Goal: Information Seeking & Learning: Find specific fact

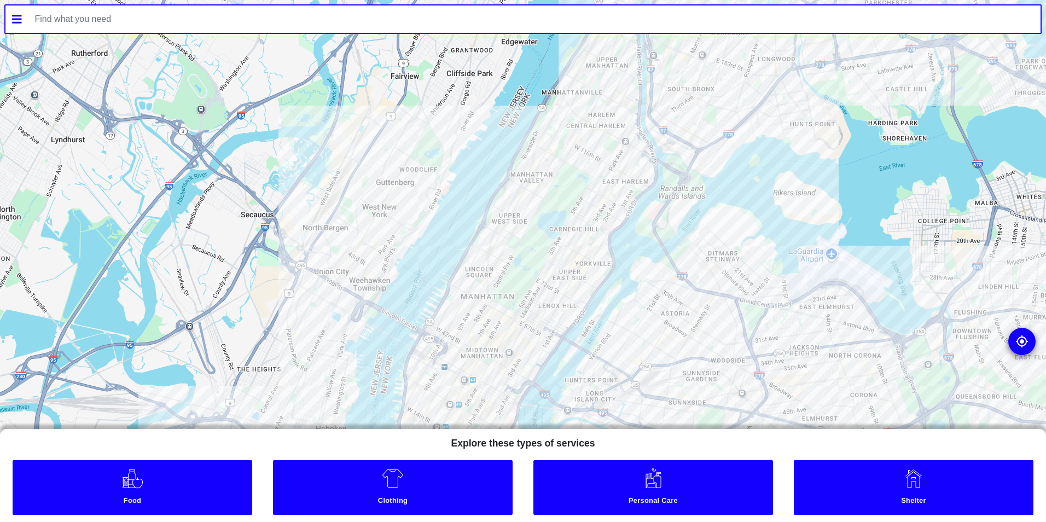
drag, startPoint x: 765, startPoint y: 154, endPoint x: 471, endPoint y: 550, distance: 493.3
click at [471, 0] on html "To navigate the map with touch gestures double-tap and hold your finger on the …" at bounding box center [523, 0] width 1046 height 0
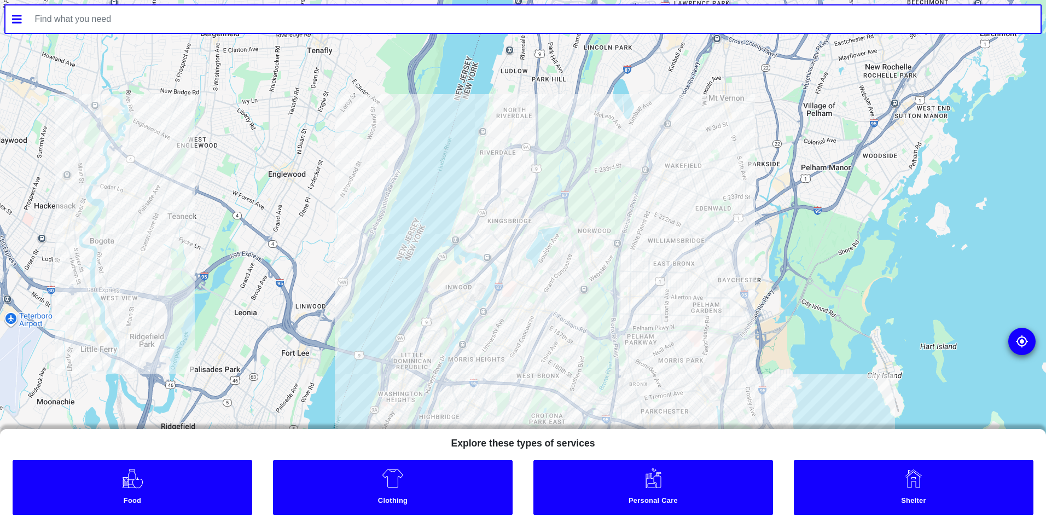
drag, startPoint x: 622, startPoint y: 298, endPoint x: 591, endPoint y: 303, distance: 31.6
click at [657, 237] on div at bounding box center [523, 261] width 1046 height 522
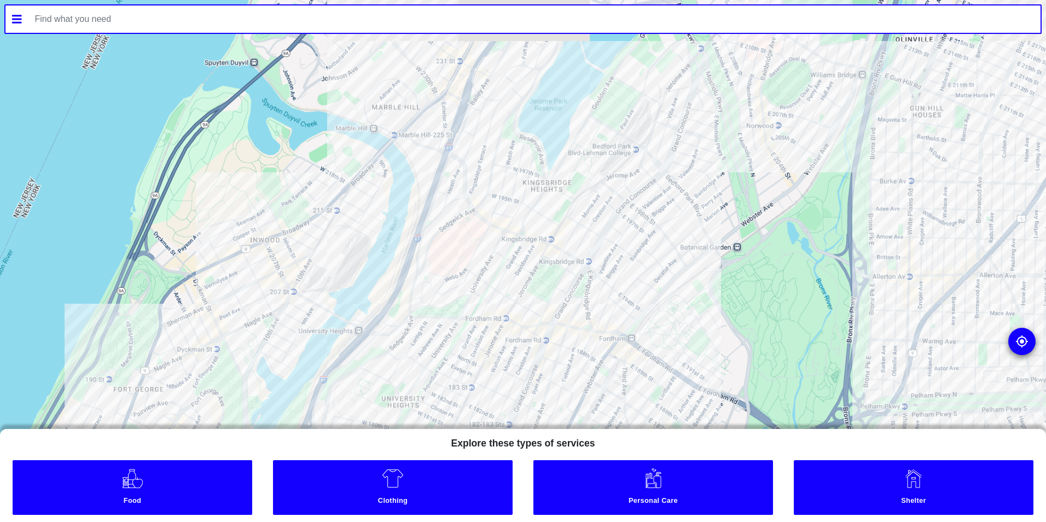
drag, startPoint x: 595, startPoint y: 232, endPoint x: 584, endPoint y: 324, distance: 92.6
click at [584, 324] on div at bounding box center [523, 261] width 1046 height 522
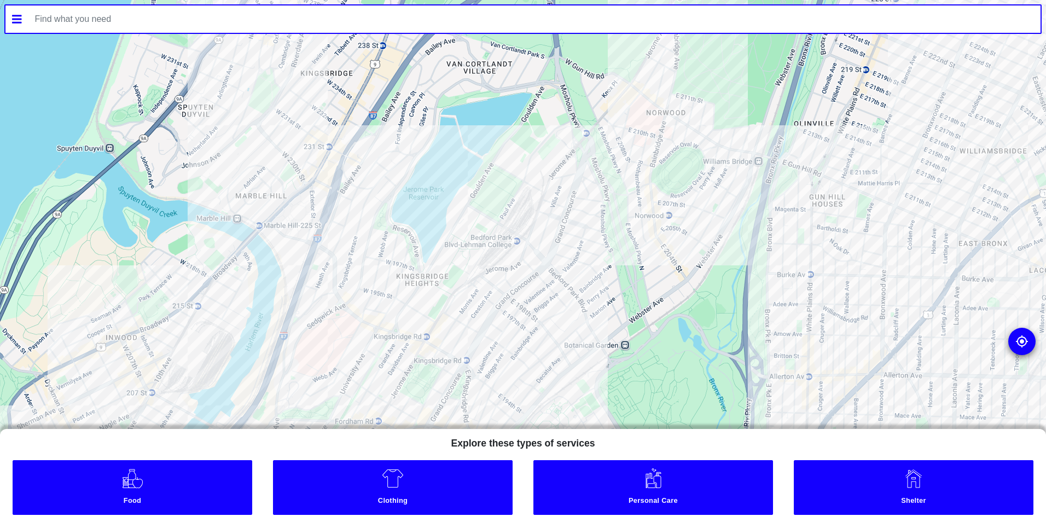
drag, startPoint x: 631, startPoint y: 295, endPoint x: 503, endPoint y: 394, distance: 161.3
click at [503, 394] on div at bounding box center [523, 261] width 1046 height 522
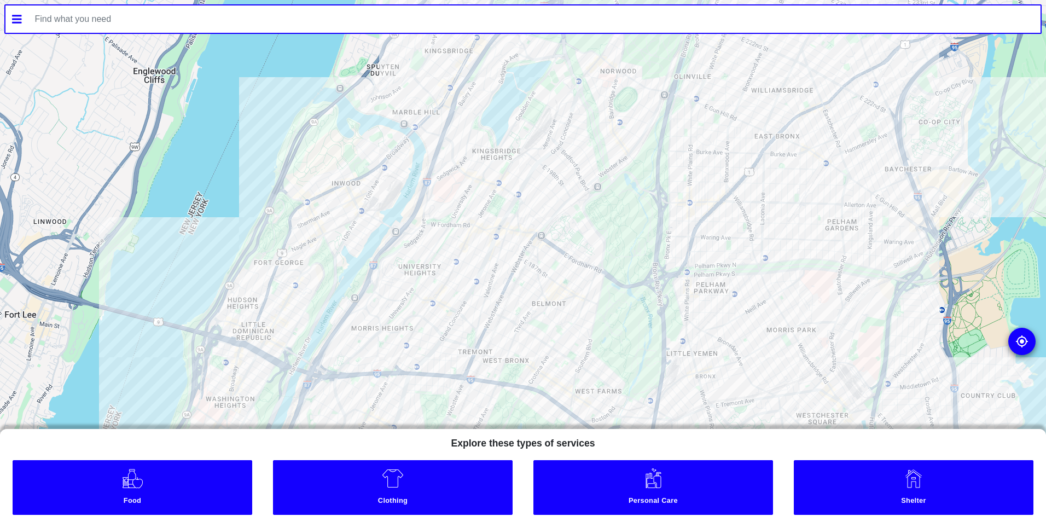
drag, startPoint x: 567, startPoint y: 322, endPoint x: 569, endPoint y: 209, distance: 112.7
click at [569, 209] on div at bounding box center [523, 261] width 1046 height 522
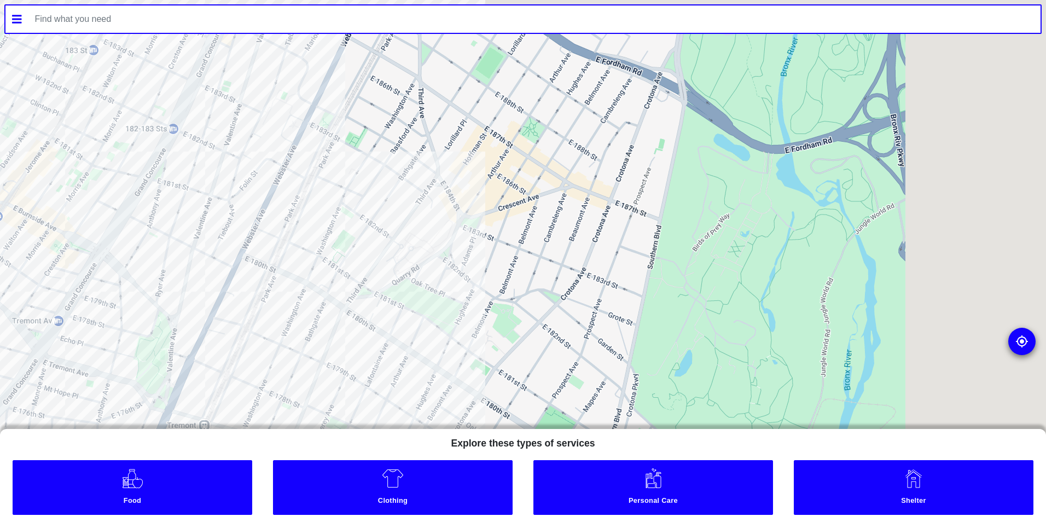
drag, startPoint x: 509, startPoint y: 373, endPoint x: 114, endPoint y: 521, distance: 421.7
click at [92, 0] on html "To navigate the map with touch gestures double-tap and hold your finger on the …" at bounding box center [523, 0] width 1046 height 0
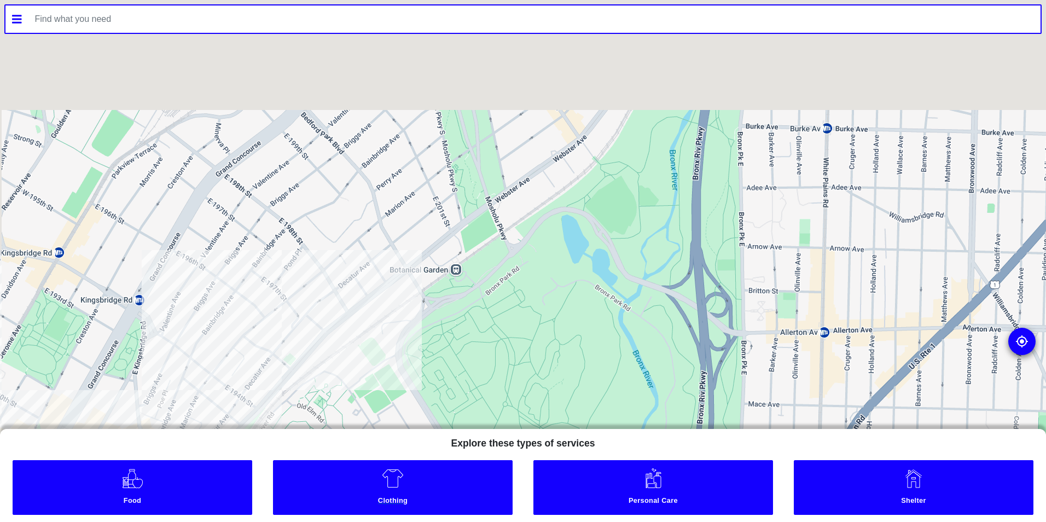
drag, startPoint x: 417, startPoint y: 415, endPoint x: 454, endPoint y: 479, distance: 73.7
click at [454, 479] on div "To navigate the map with touch gestures double-tap and hold your finger on the …" at bounding box center [523, 261] width 1046 height 522
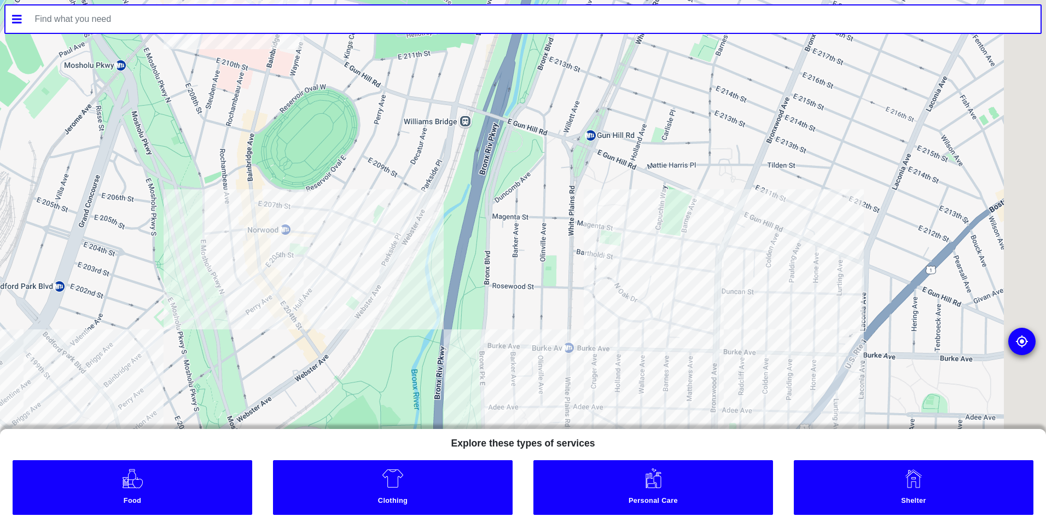
drag, startPoint x: 505, startPoint y: 308, endPoint x: 172, endPoint y: 433, distance: 355.1
click at [172, 433] on div "To navigate the map with touch gestures double-tap and hold your finger on the …" at bounding box center [523, 261] width 1046 height 522
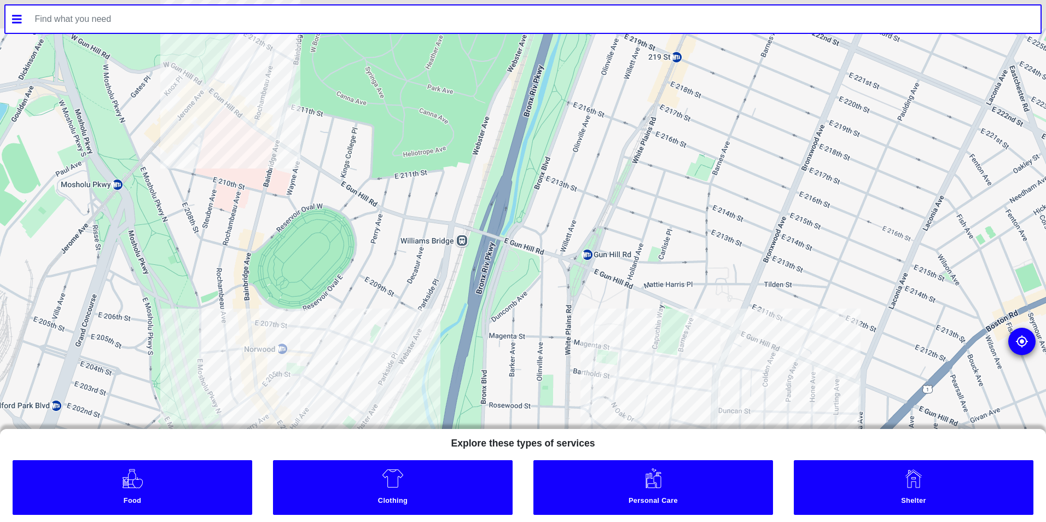
drag, startPoint x: 253, startPoint y: 310, endPoint x: 253, endPoint y: 328, distance: 18.6
click at [253, 328] on div at bounding box center [523, 261] width 1046 height 522
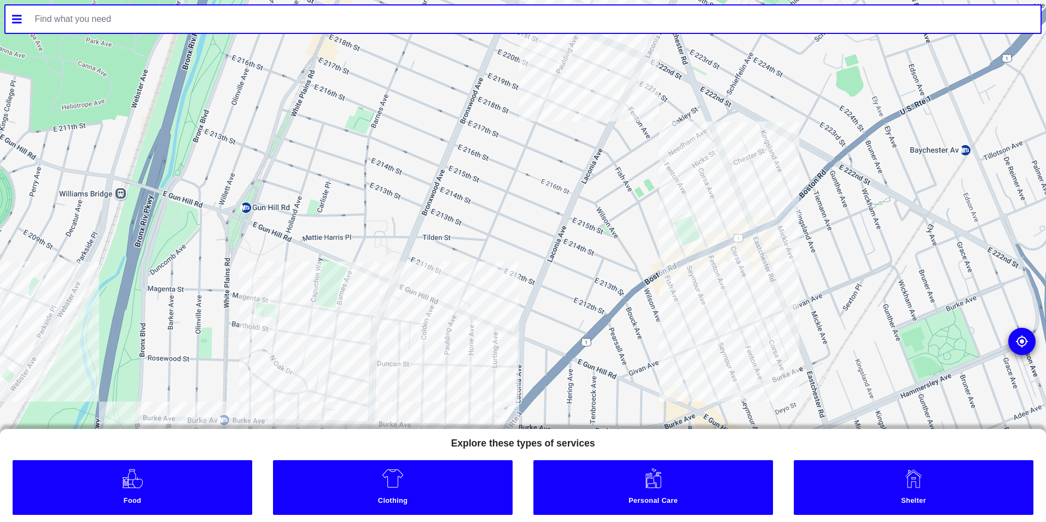
drag, startPoint x: 556, startPoint y: 371, endPoint x: 211, endPoint y: 321, distance: 348.6
click at [211, 321] on div at bounding box center [523, 261] width 1046 height 522
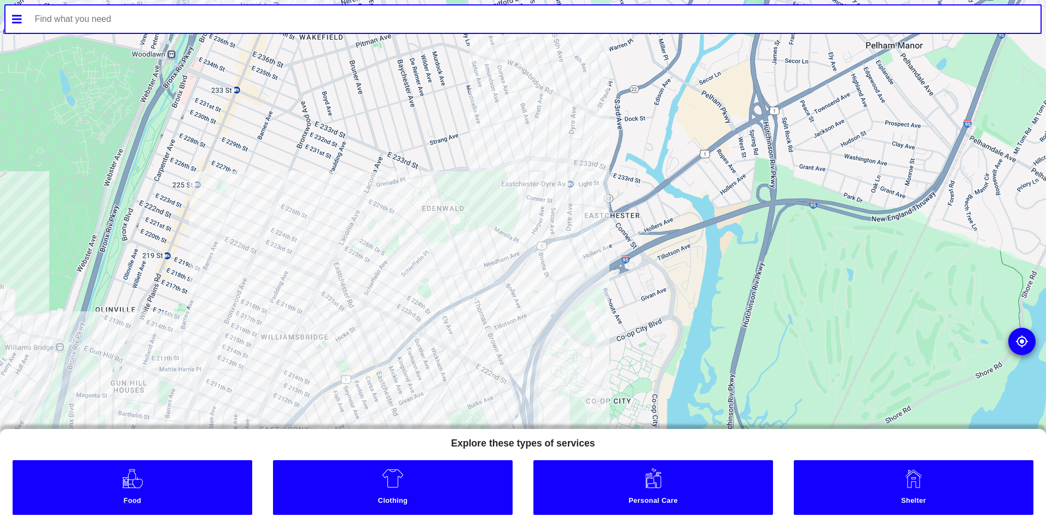
click at [229, 471] on link "Food" at bounding box center [133, 487] width 240 height 55
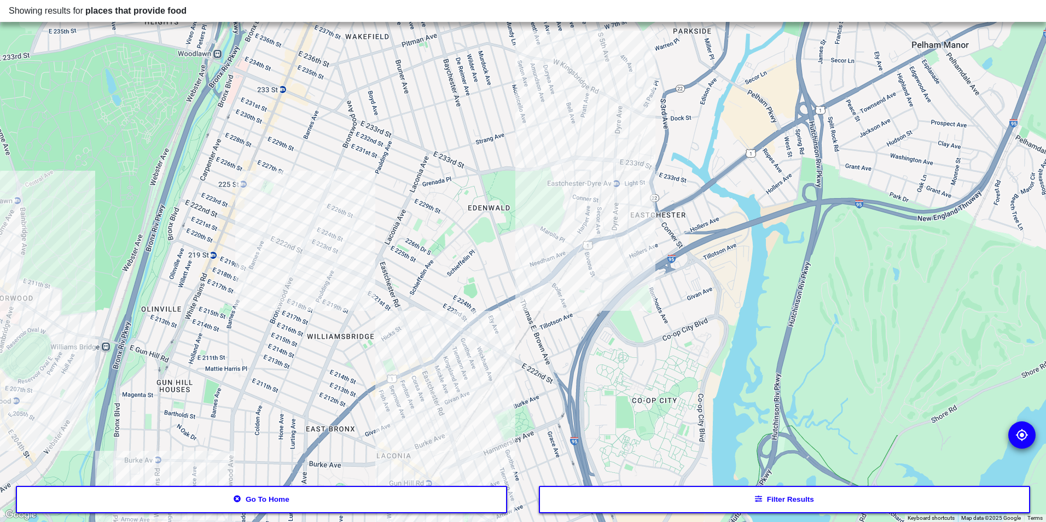
click at [400, 376] on div at bounding box center [523, 261] width 1046 height 522
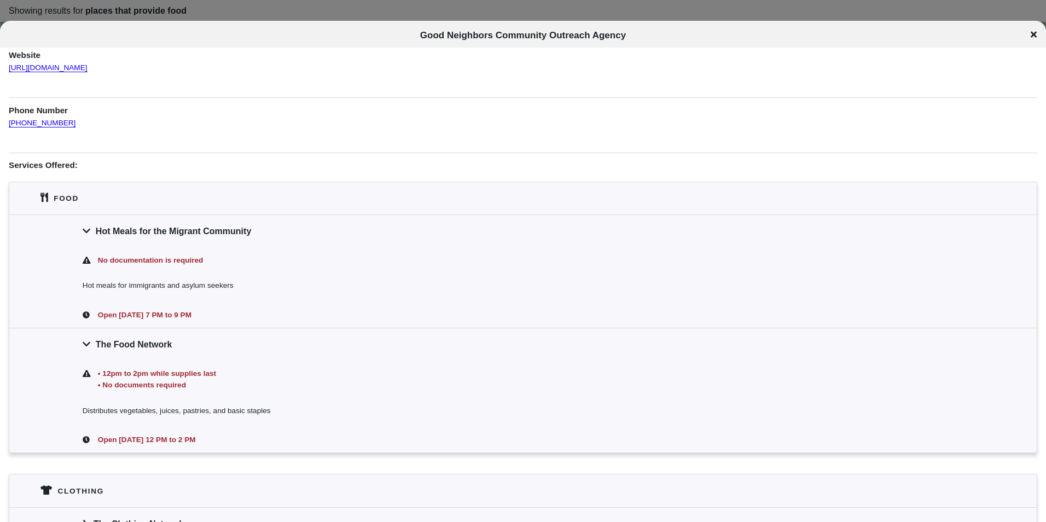
scroll to position [219, 0]
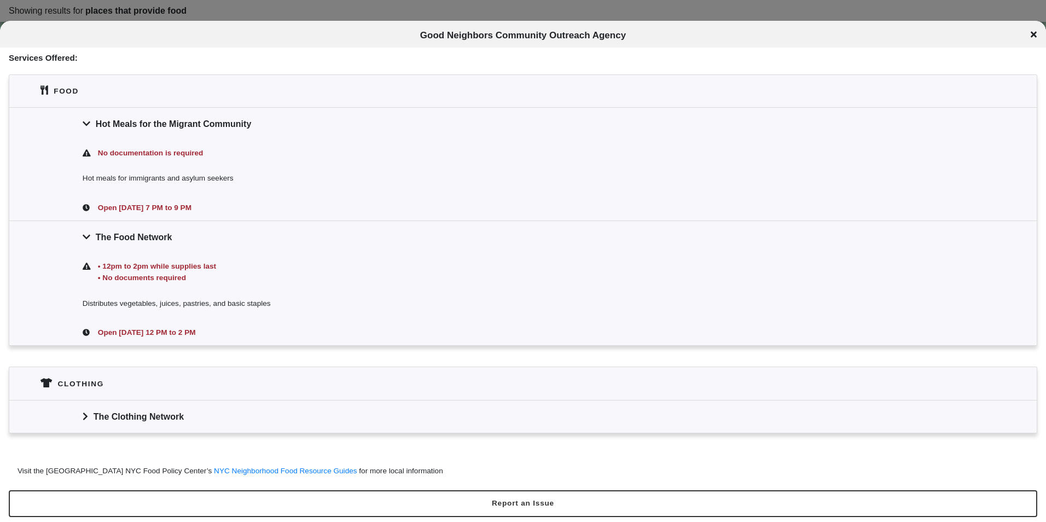
click at [226, 409] on div "The Clothing Network" at bounding box center [522, 416] width 1027 height 33
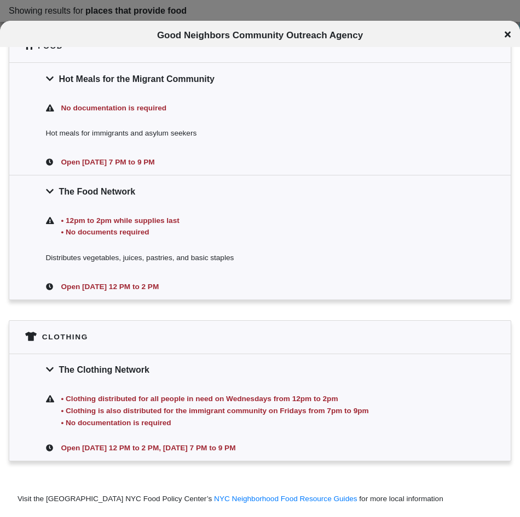
scroll to position [305, 0]
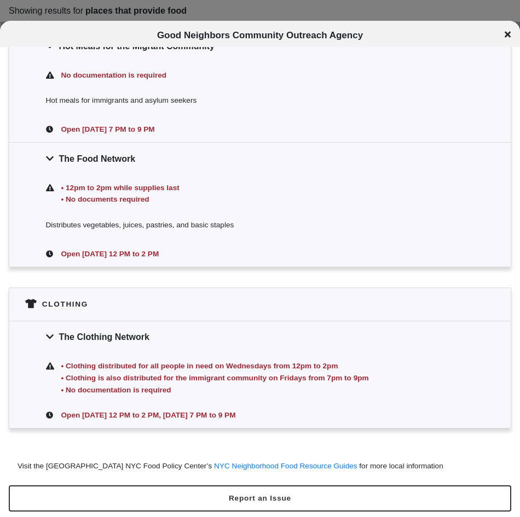
click at [138, 12] on div at bounding box center [260, 258] width 520 height 517
click at [501, 31] on div "Good Neighbors Community Outreach Agency" at bounding box center [260, 35] width 520 height 11
click at [507, 34] on icon at bounding box center [507, 34] width 6 height 6
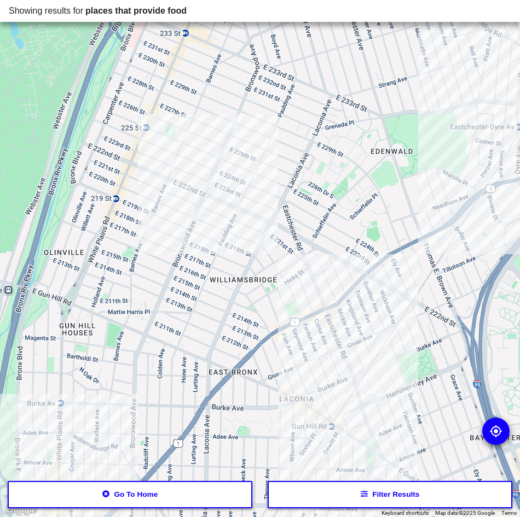
drag, startPoint x: 207, startPoint y: 294, endPoint x: 375, endPoint y: 241, distance: 176.1
click at [375, 241] on div at bounding box center [260, 258] width 520 height 517
click at [169, 166] on div at bounding box center [260, 258] width 520 height 517
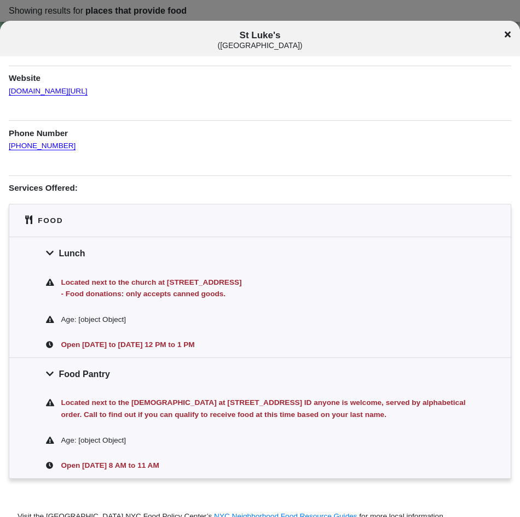
scroll to position [157, 0]
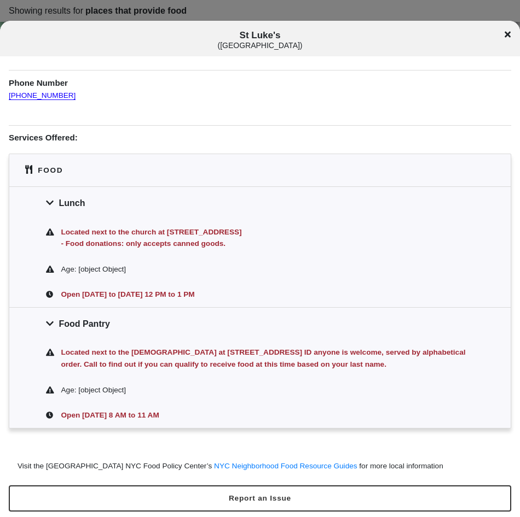
click at [511, 35] on div "St Luke's ( [GEOGRAPHIC_DATA] )" at bounding box center [260, 40] width 520 height 20
click at [507, 33] on icon at bounding box center [507, 34] width 6 height 9
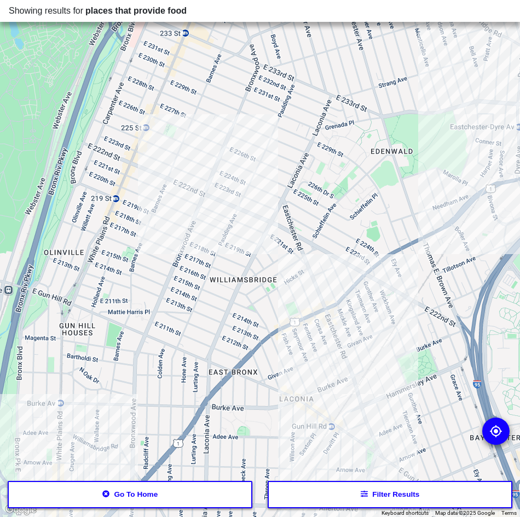
click at [269, 133] on div at bounding box center [260, 258] width 520 height 517
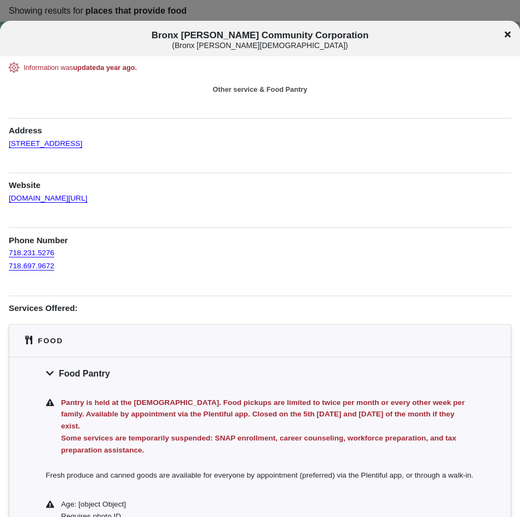
click at [509, 35] on div "Bronx [PERSON_NAME] Community Corporation ( [GEOGRAPHIC_DATA] [PERSON_NAME][DEM…" at bounding box center [260, 40] width 520 height 20
click at [506, 37] on icon at bounding box center [507, 34] width 6 height 6
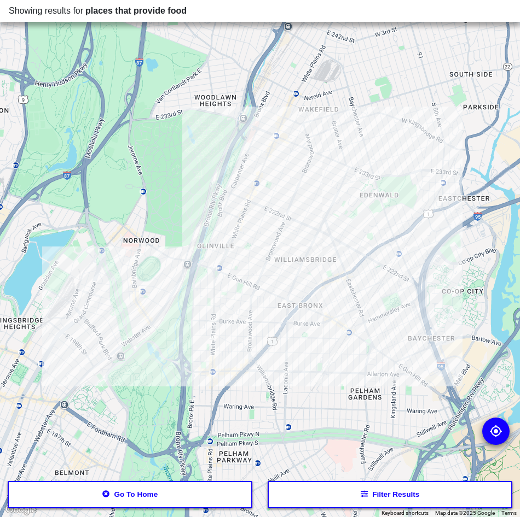
click at [120, 498] on button "Go to home" at bounding box center [130, 494] width 244 height 27
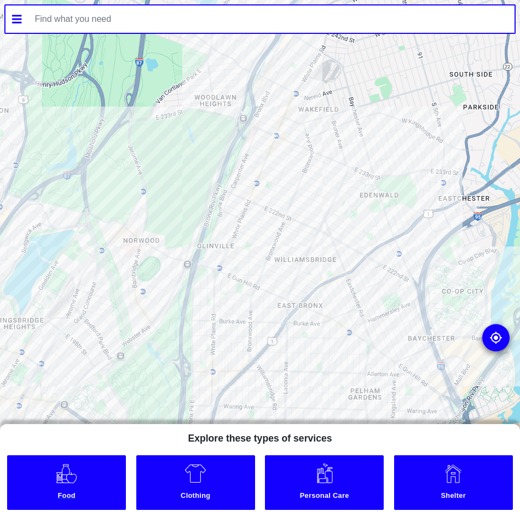
click at [91, 477] on link "Food" at bounding box center [66, 483] width 119 height 55
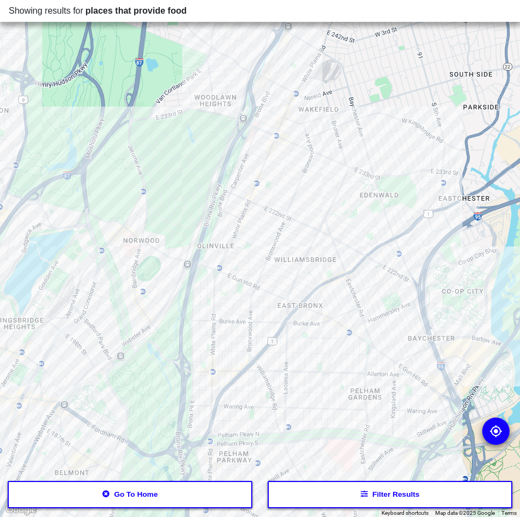
click at [358, 497] on button "Filter results" at bounding box center [389, 494] width 244 height 27
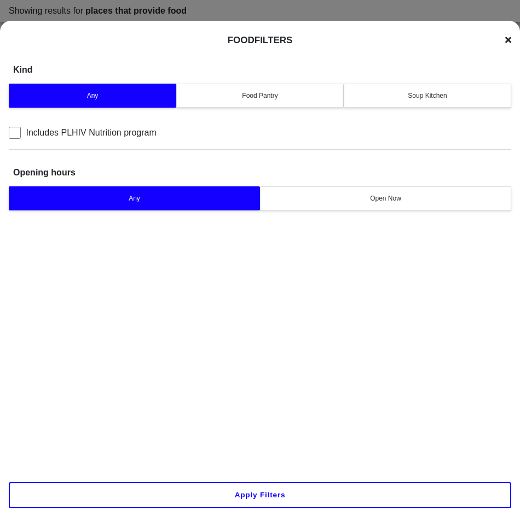
click at [412, 102] on button "Soup Kitchen" at bounding box center [426, 96] width 167 height 24
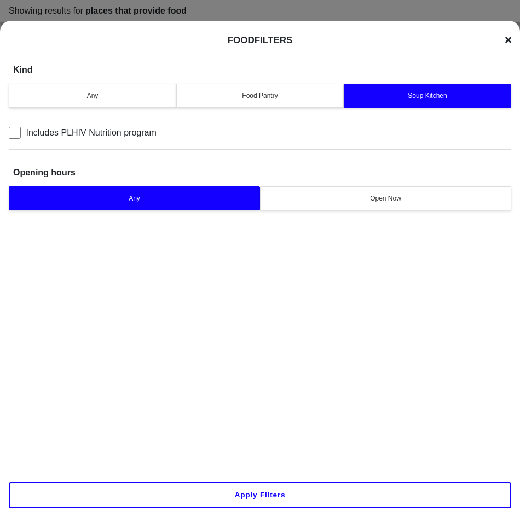
click at [304, 492] on button "Apply filters" at bounding box center [260, 495] width 502 height 26
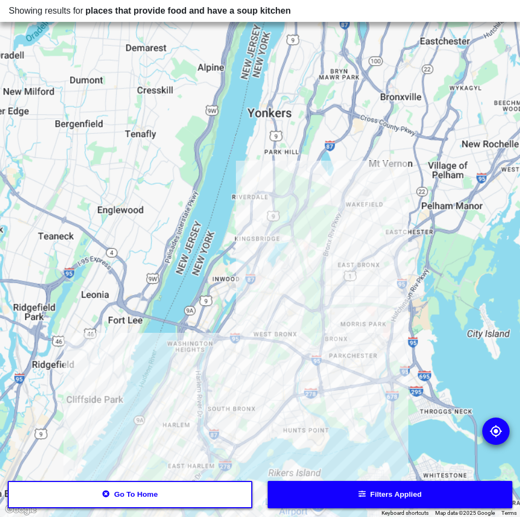
drag, startPoint x: 348, startPoint y: 192, endPoint x: 363, endPoint y: 374, distance: 181.6
click at [363, 374] on div at bounding box center [260, 258] width 520 height 517
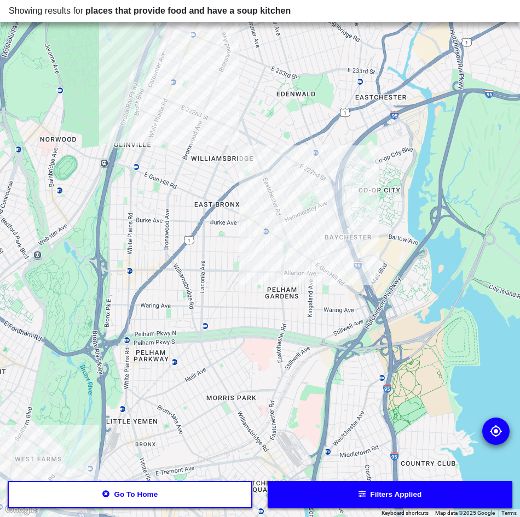
click at [259, 209] on div at bounding box center [260, 258] width 520 height 517
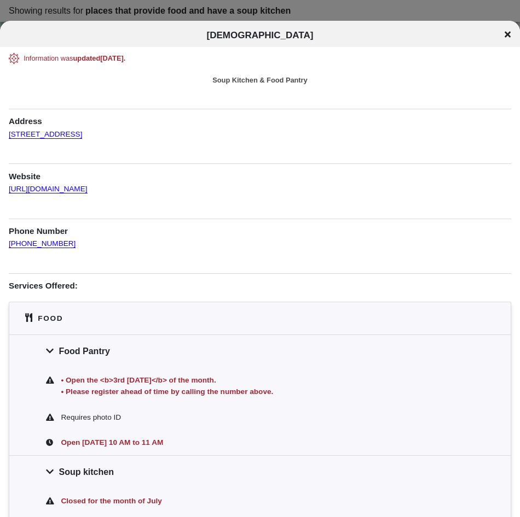
click at [506, 36] on icon at bounding box center [507, 34] width 6 height 6
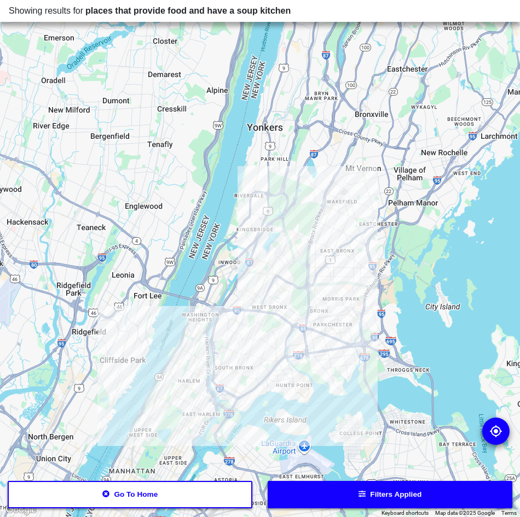
drag, startPoint x: 208, startPoint y: 324, endPoint x: 320, endPoint y: 283, distance: 119.4
click at [320, 283] on div at bounding box center [260, 258] width 520 height 517
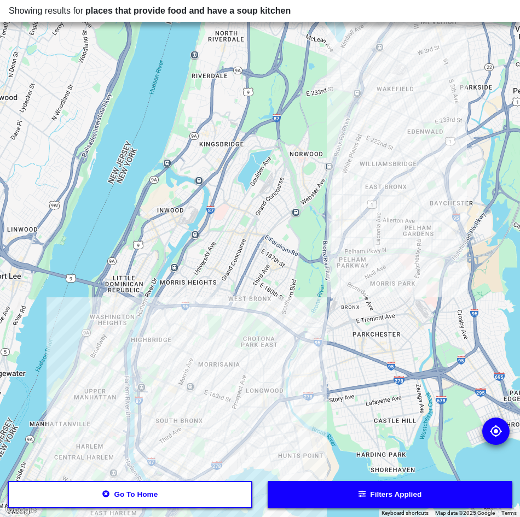
click at [223, 365] on div at bounding box center [260, 258] width 520 height 517
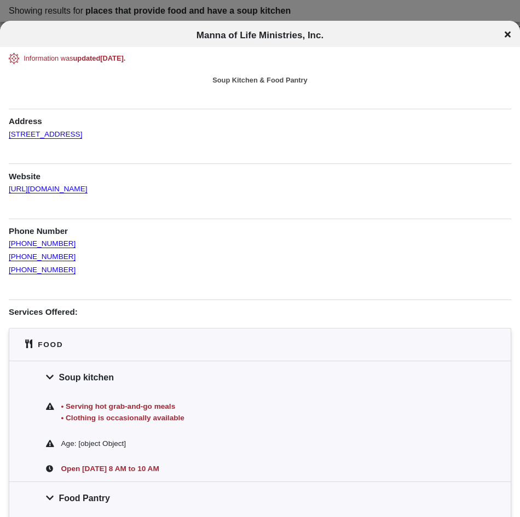
click at [510, 39] on div "Manna of Life Ministries, Inc." at bounding box center [260, 35] width 520 height 11
click at [507, 34] on icon at bounding box center [507, 34] width 6 height 6
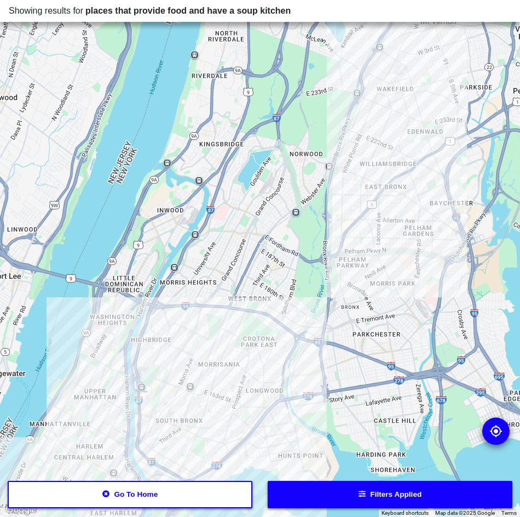
click at [369, 492] on button "Filters applied" at bounding box center [389, 494] width 244 height 27
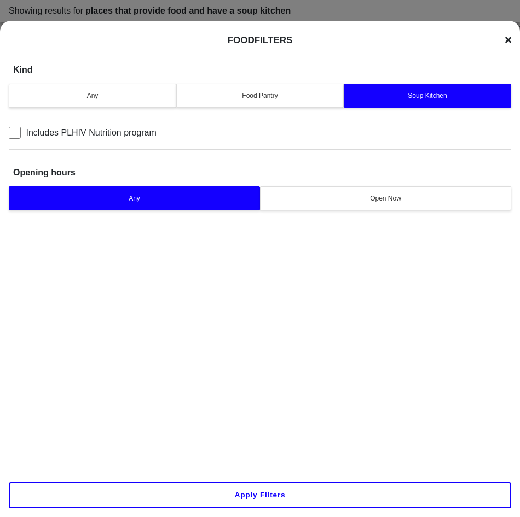
click at [503, 47] on div "Kind" at bounding box center [260, 64] width 502 height 34
click at [503, 43] on div "Food Filters" at bounding box center [260, 40] width 502 height 13
click at [504, 38] on div "Food Filters" at bounding box center [260, 40] width 502 height 13
click at [507, 40] on icon at bounding box center [508, 40] width 6 height 6
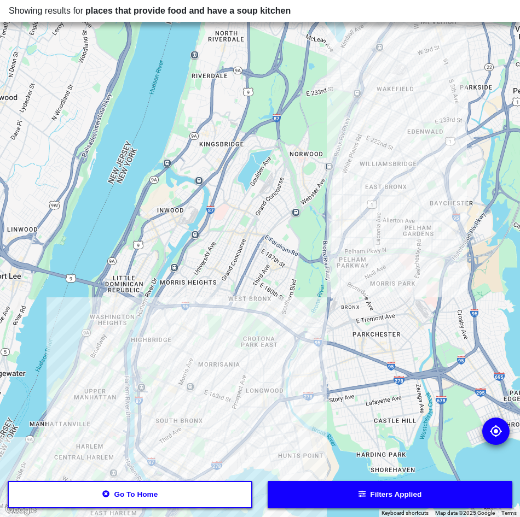
click at [100, 497] on button "Go to home" at bounding box center [130, 494] width 244 height 27
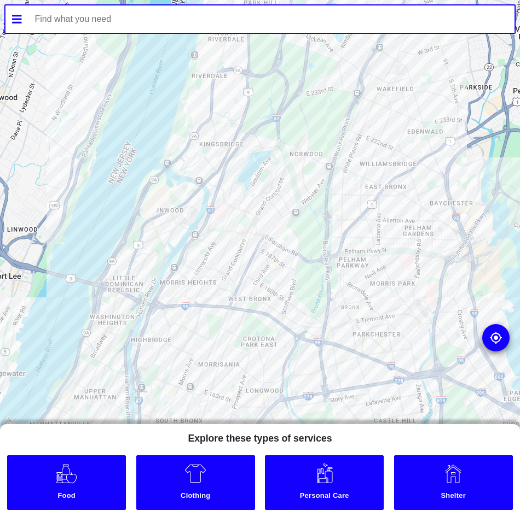
drag, startPoint x: 208, startPoint y: 499, endPoint x: 294, endPoint y: 339, distance: 181.8
click at [209, 499] on small "Clothing" at bounding box center [195, 497] width 115 height 11
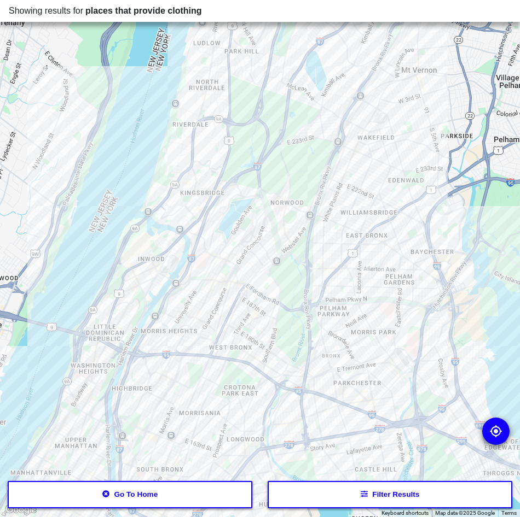
drag, startPoint x: 404, startPoint y: 217, endPoint x: 349, endPoint y: 323, distance: 118.6
click at [349, 323] on div at bounding box center [260, 258] width 520 height 517
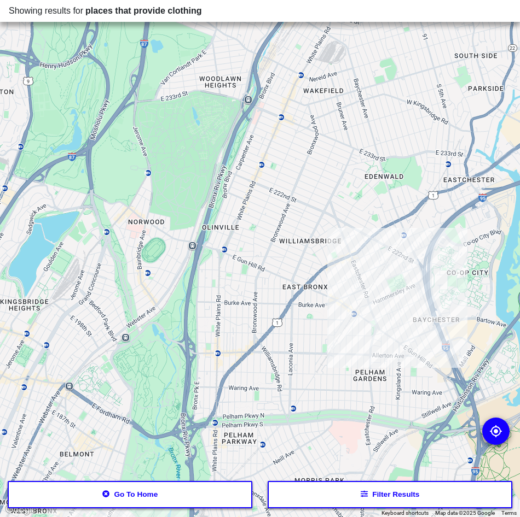
click at [334, 259] on div at bounding box center [260, 258] width 520 height 517
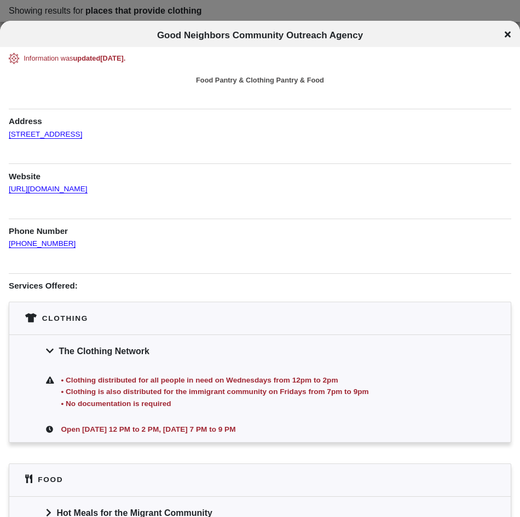
click at [509, 39] on div "Good Neighbors Community Outreach Agency" at bounding box center [260, 35] width 520 height 11
click at [504, 36] on icon at bounding box center [507, 34] width 6 height 9
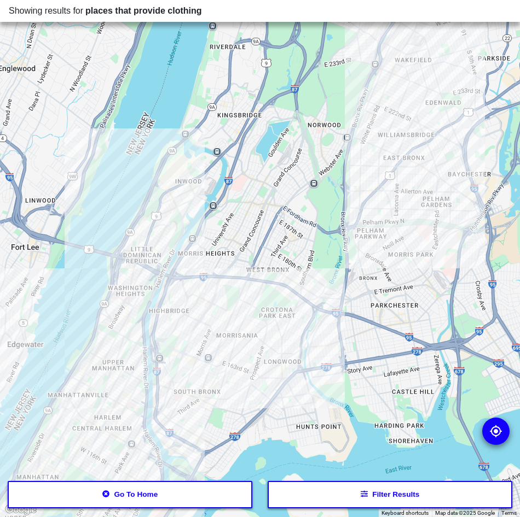
click at [335, 320] on div at bounding box center [260, 258] width 520 height 517
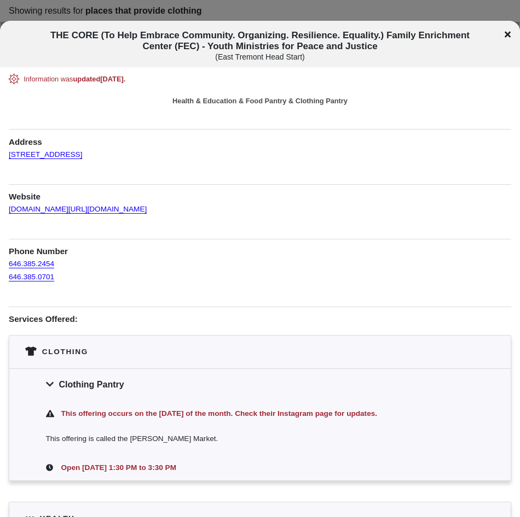
click at [506, 34] on icon at bounding box center [507, 34] width 6 height 9
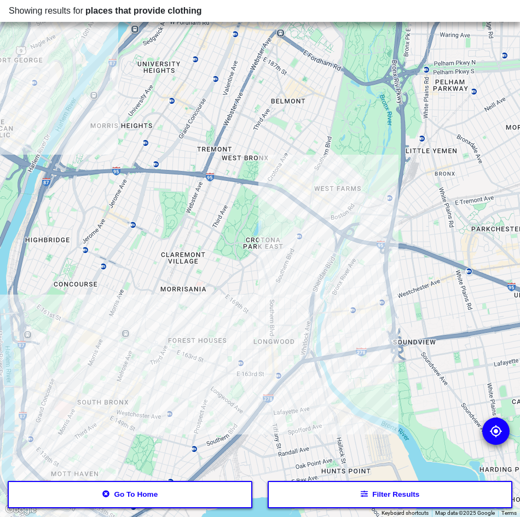
click at [287, 392] on div at bounding box center [260, 258] width 520 height 517
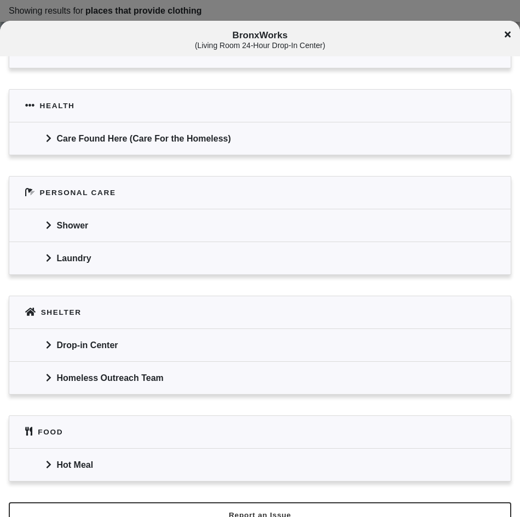
scroll to position [576, 0]
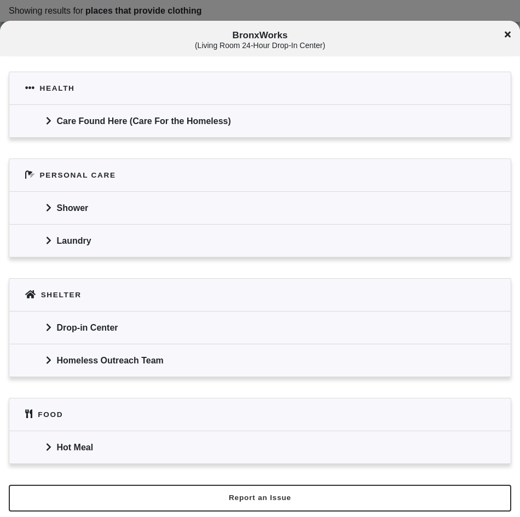
click at [508, 34] on icon at bounding box center [507, 34] width 6 height 6
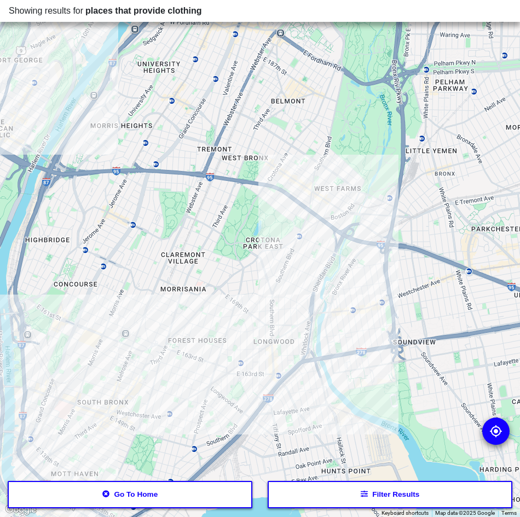
click at [133, 381] on div at bounding box center [260, 258] width 520 height 517
click at [136, 371] on div at bounding box center [260, 258] width 520 height 517
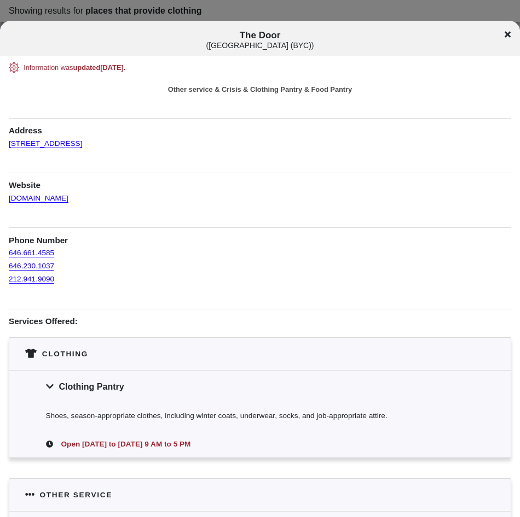
click at [506, 34] on icon at bounding box center [507, 34] width 6 height 6
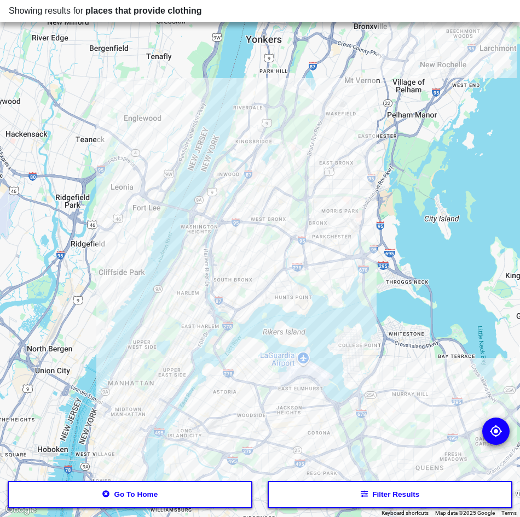
drag, startPoint x: 183, startPoint y: 369, endPoint x: 293, endPoint y: 294, distance: 132.6
click at [293, 294] on div at bounding box center [260, 258] width 520 height 517
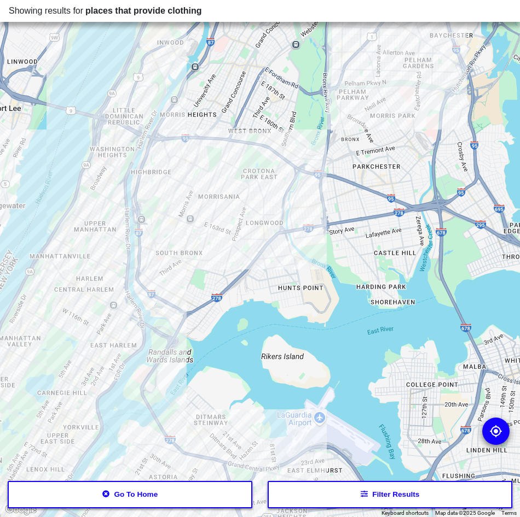
click at [204, 498] on button "Go to home" at bounding box center [130, 494] width 244 height 27
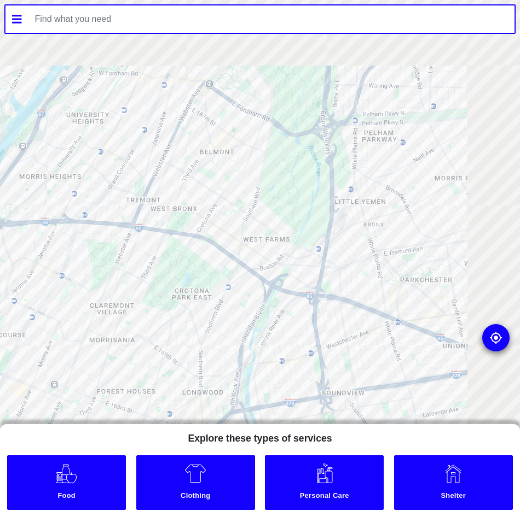
drag, startPoint x: 250, startPoint y: 240, endPoint x: 202, endPoint y: 286, distance: 66.9
click at [202, 286] on div at bounding box center [260, 258] width 520 height 517
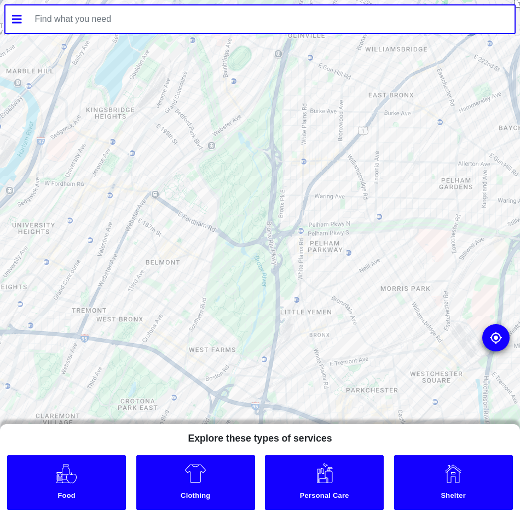
drag, startPoint x: 215, startPoint y: 174, endPoint x: 206, endPoint y: 277, distance: 103.3
click at [206, 277] on div at bounding box center [260, 258] width 520 height 517
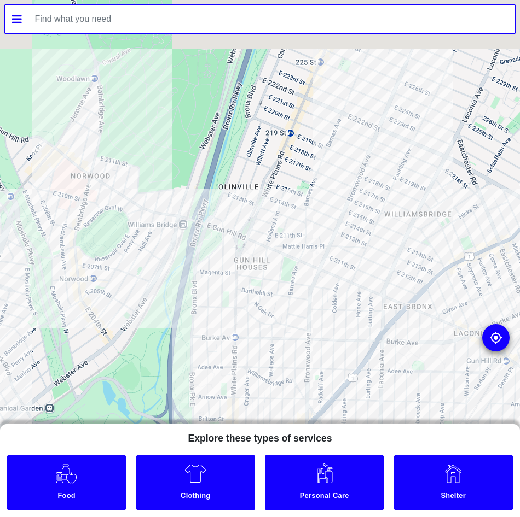
drag, startPoint x: 202, startPoint y: 194, endPoint x: 41, endPoint y: 401, distance: 262.3
click at [41, 400] on div at bounding box center [260, 258] width 520 height 517
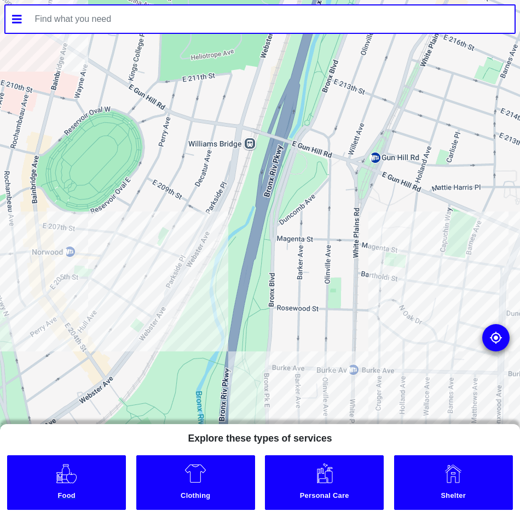
drag, startPoint x: 151, startPoint y: 277, endPoint x: 16, endPoint y: 456, distance: 223.3
click at [9, 465] on div "To navigate the map with touch gestures double-tap and hold your finger on the …" at bounding box center [260, 258] width 520 height 517
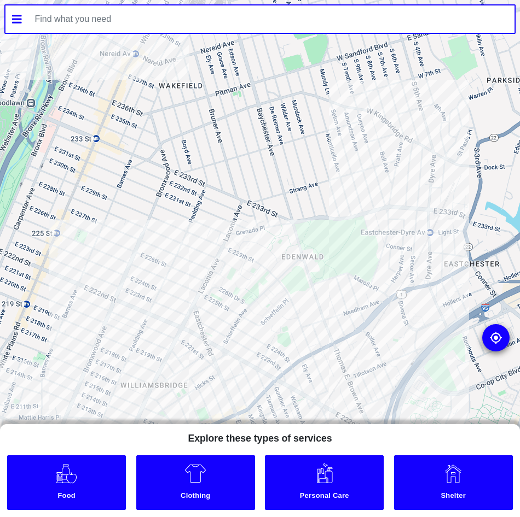
drag, startPoint x: 151, startPoint y: 290, endPoint x: 124, endPoint y: 223, distance: 71.9
click at [124, 223] on div at bounding box center [260, 258] width 520 height 517
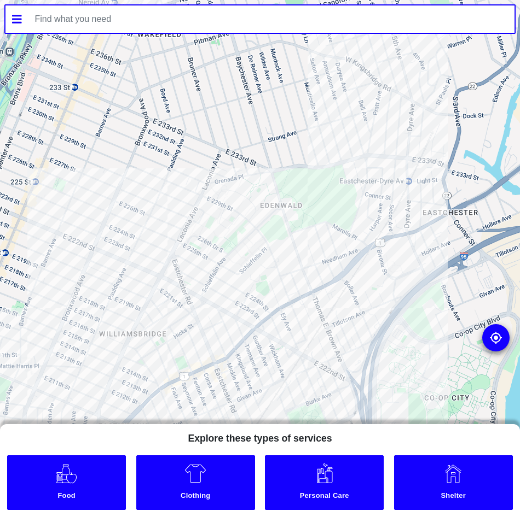
click at [251, 253] on div at bounding box center [260, 258] width 520 height 517
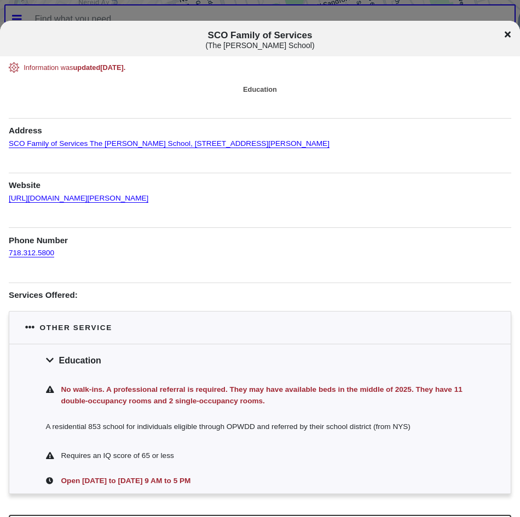
click at [506, 34] on icon at bounding box center [507, 34] width 6 height 9
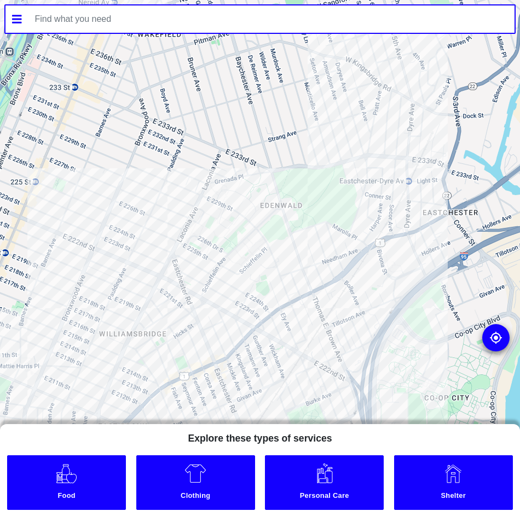
click at [254, 255] on div at bounding box center [260, 258] width 520 height 517
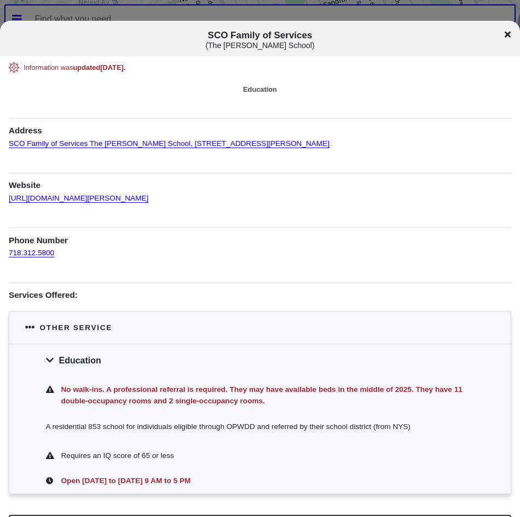
click at [508, 33] on icon at bounding box center [507, 34] width 6 height 6
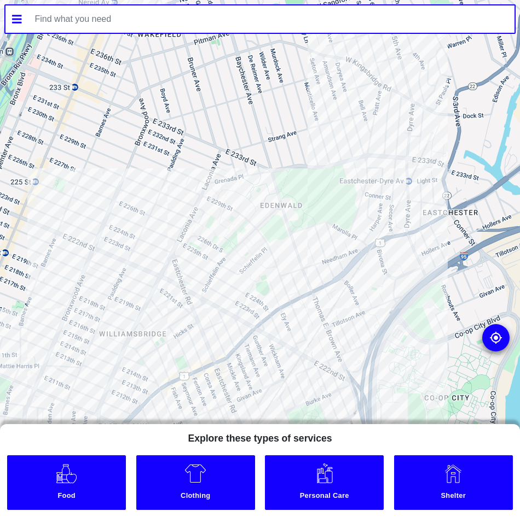
click at [152, 182] on div at bounding box center [260, 258] width 520 height 517
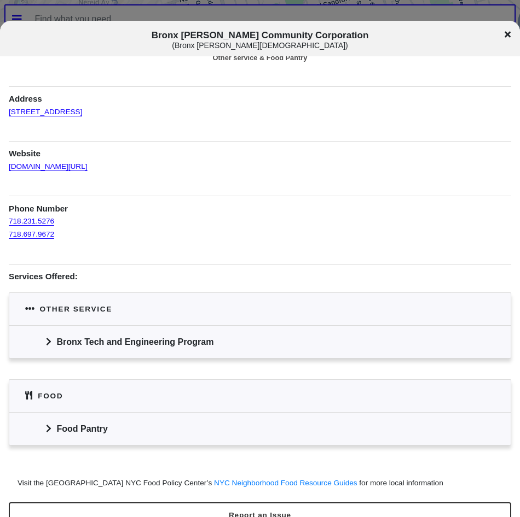
scroll to position [49, 0]
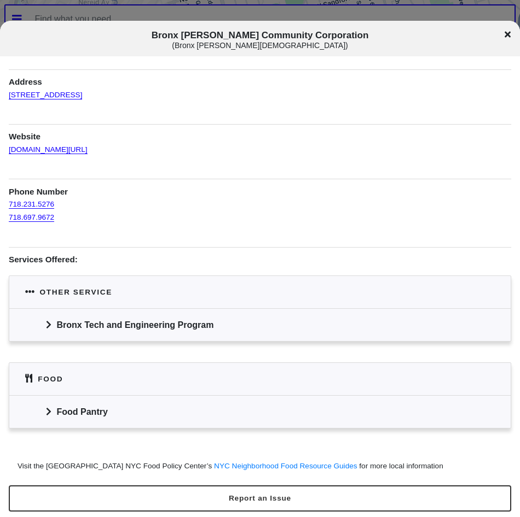
drag, startPoint x: 239, startPoint y: 319, endPoint x: 245, endPoint y: 331, distance: 13.0
click at [240, 320] on div "Bronx Tech and Engineering Program" at bounding box center [259, 324] width 501 height 33
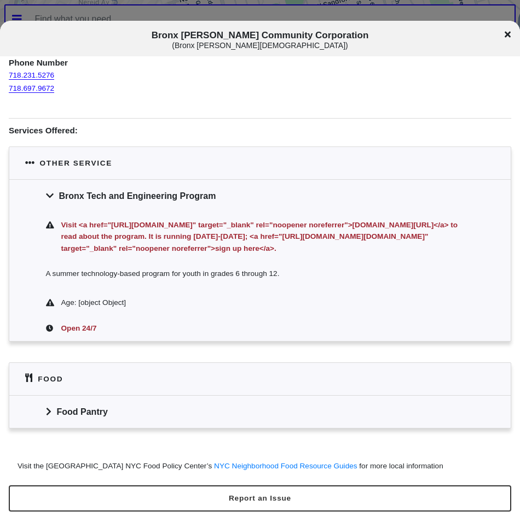
click at [194, 192] on div "Bronx Tech and Engineering Program" at bounding box center [259, 195] width 501 height 33
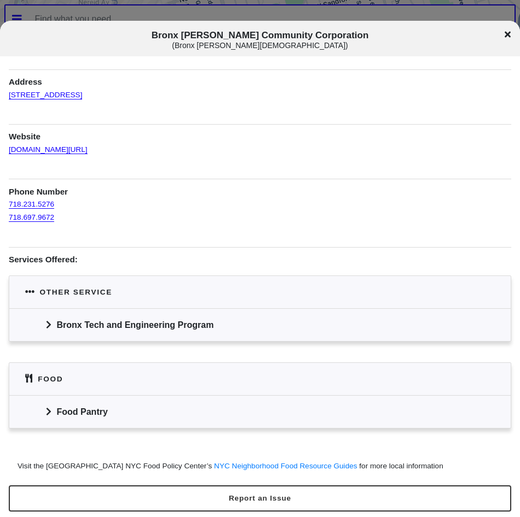
click at [79, 424] on div "Food Pantry" at bounding box center [259, 411] width 501 height 33
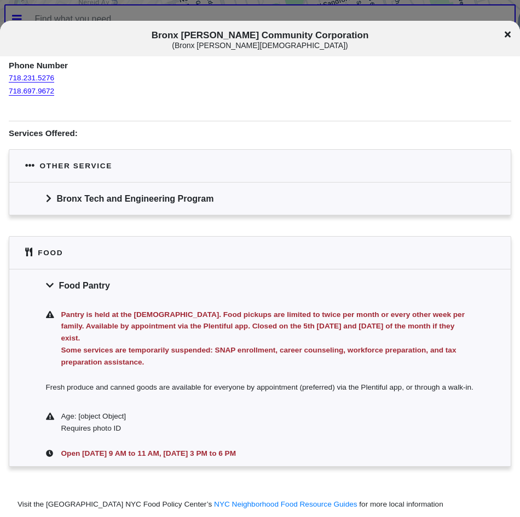
scroll to position [213, 0]
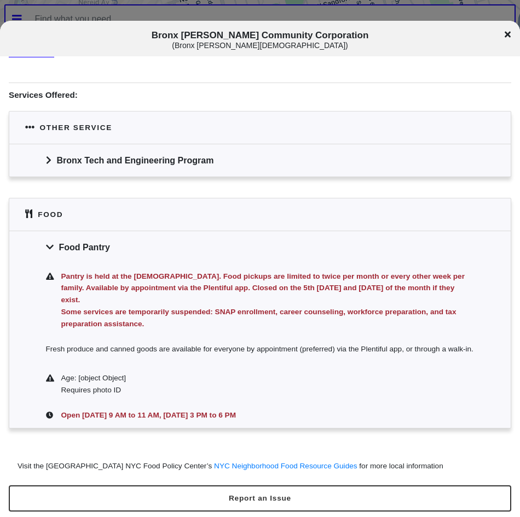
click at [505, 32] on icon at bounding box center [507, 34] width 6 height 6
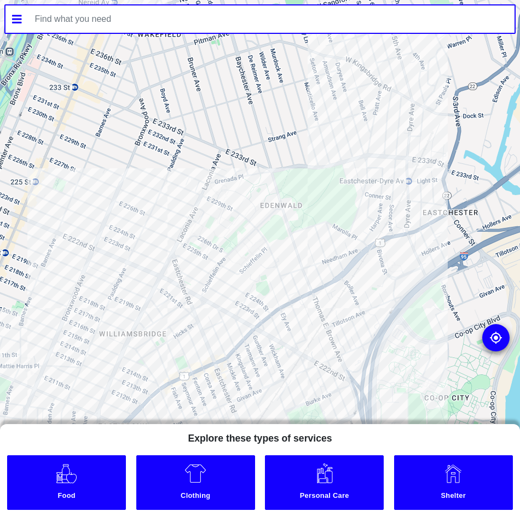
click at [112, 207] on div at bounding box center [260, 258] width 520 height 517
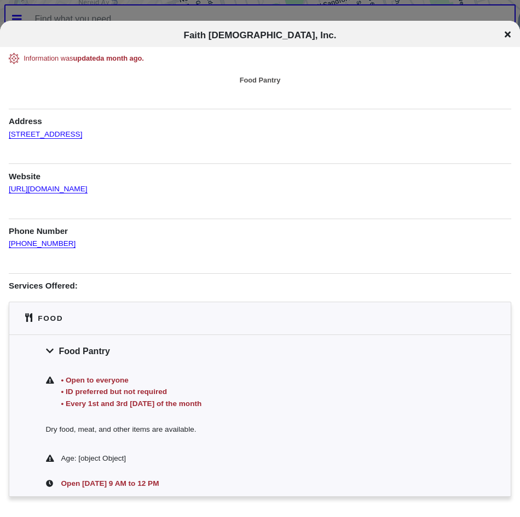
click at [509, 34] on icon at bounding box center [507, 34] width 6 height 6
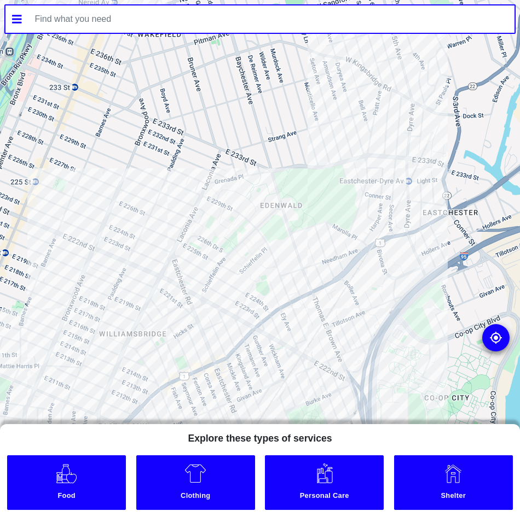
click at [108, 203] on div at bounding box center [260, 258] width 520 height 517
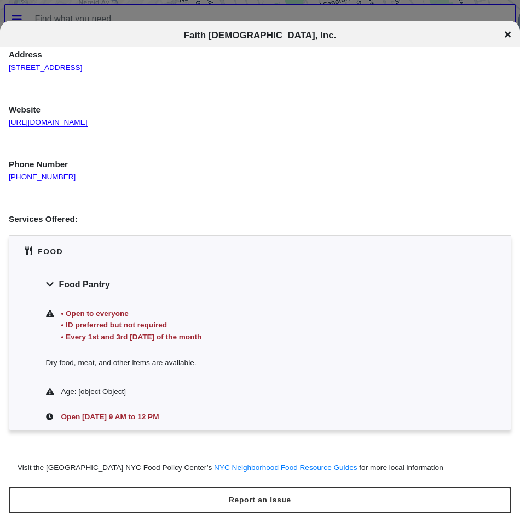
scroll to position [68, 0]
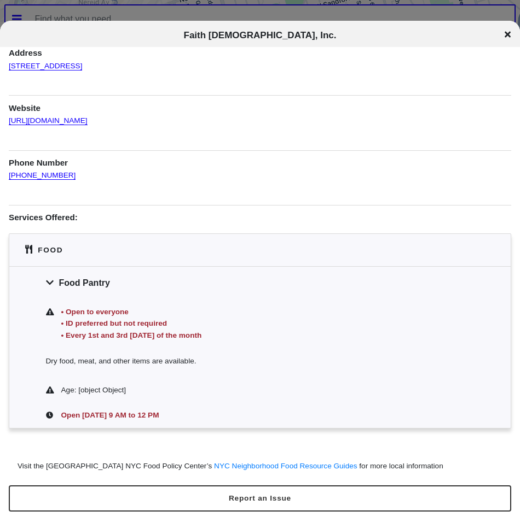
click at [506, 34] on icon at bounding box center [507, 34] width 6 height 6
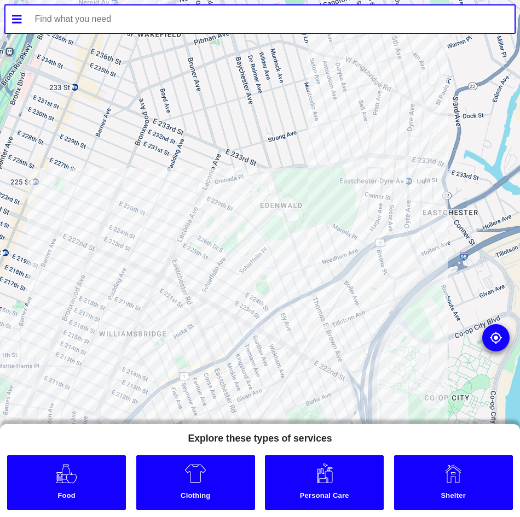
click at [49, 217] on div at bounding box center [260, 258] width 520 height 517
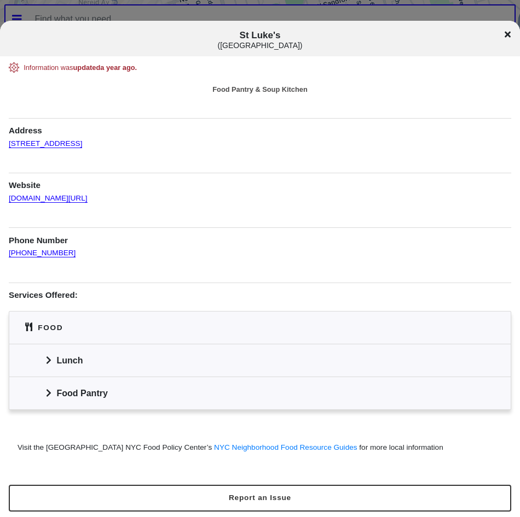
click at [510, 38] on div "St Luke's ( [GEOGRAPHIC_DATA] )" at bounding box center [260, 40] width 520 height 20
click at [507, 34] on icon at bounding box center [507, 34] width 6 height 6
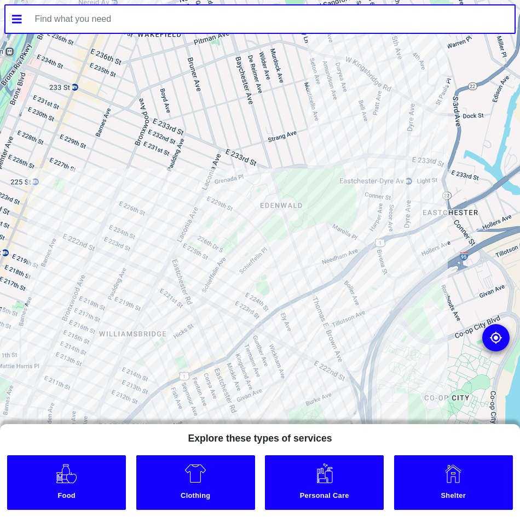
click at [129, 278] on div at bounding box center [260, 258] width 520 height 517
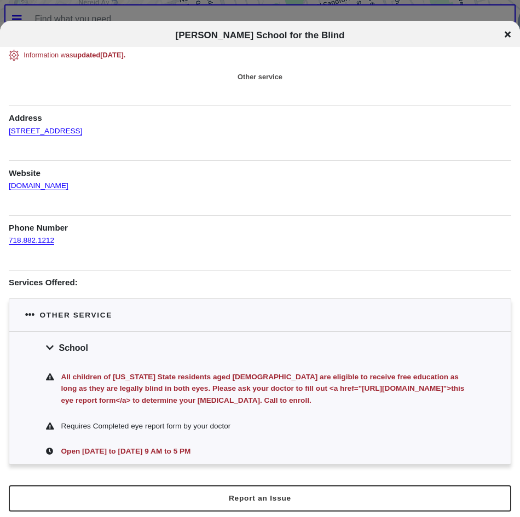
scroll to position [27, 0]
click at [505, 33] on icon at bounding box center [507, 34] width 6 height 9
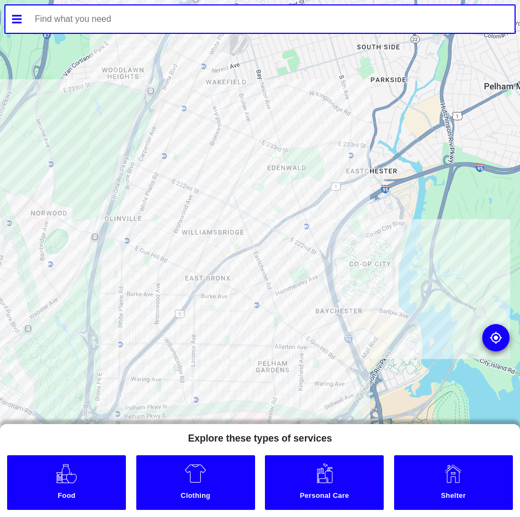
drag, startPoint x: 171, startPoint y: 321, endPoint x: 179, endPoint y: 236, distance: 85.7
click at [180, 240] on div at bounding box center [260, 258] width 520 height 517
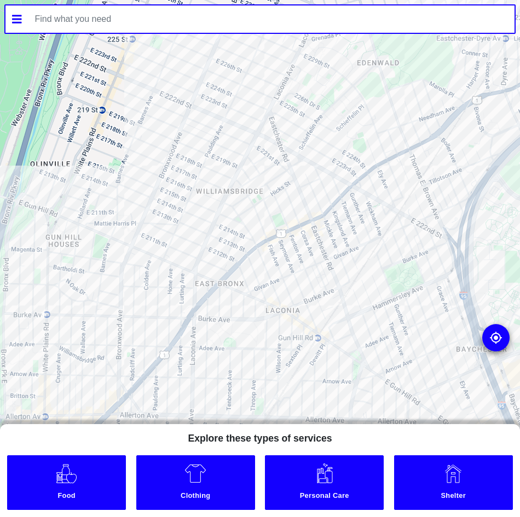
click at [283, 229] on div at bounding box center [260, 258] width 520 height 517
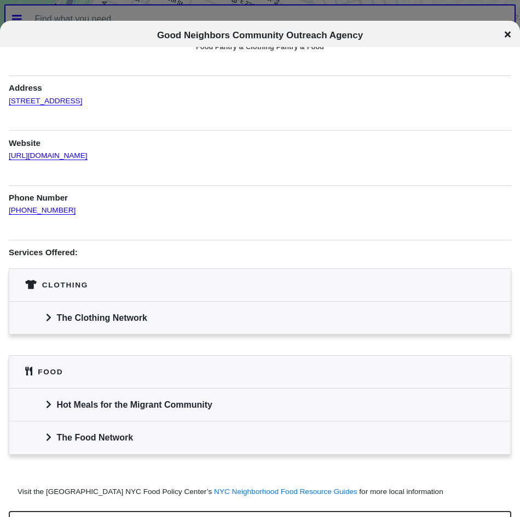
scroll to position [60, 0]
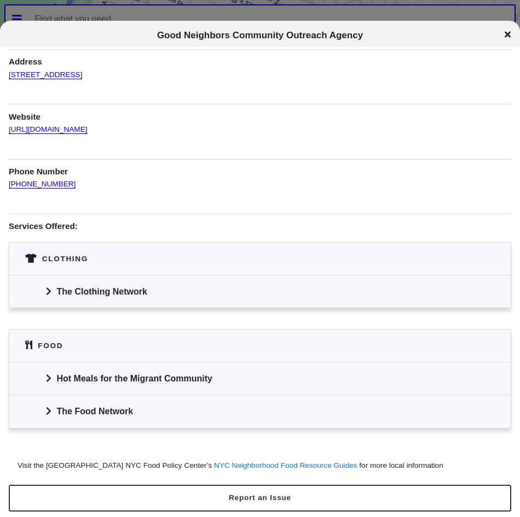
click at [507, 37] on icon at bounding box center [507, 34] width 6 height 9
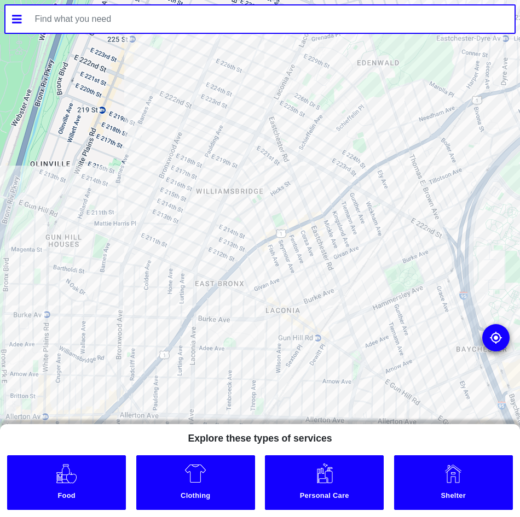
click at [184, 269] on div at bounding box center [260, 258] width 520 height 517
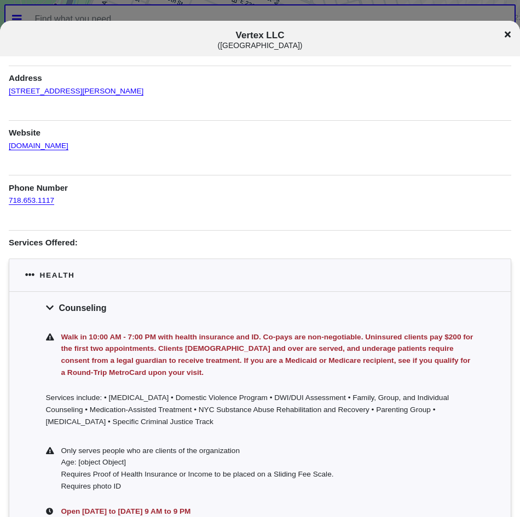
scroll to position [113, 0]
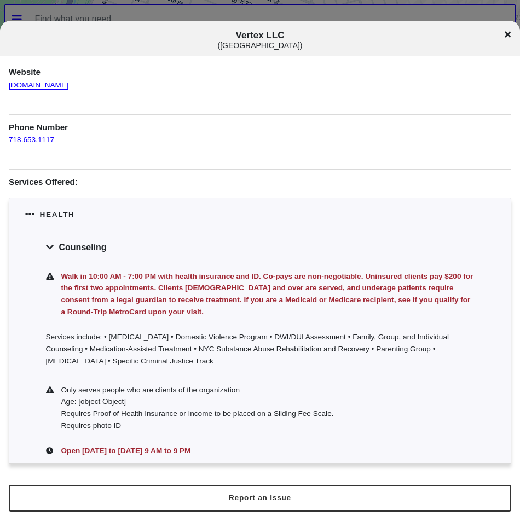
click at [514, 34] on div "Vertex LLC ( [GEOGRAPHIC_DATA] )" at bounding box center [260, 40] width 520 height 20
click at [504, 31] on div "Vertex LLC ( [GEOGRAPHIC_DATA] )" at bounding box center [260, 40] width 520 height 20
click at [503, 36] on div "Vertex LLC ( [GEOGRAPHIC_DATA] )" at bounding box center [260, 40] width 520 height 20
click at [505, 34] on icon at bounding box center [507, 34] width 6 height 9
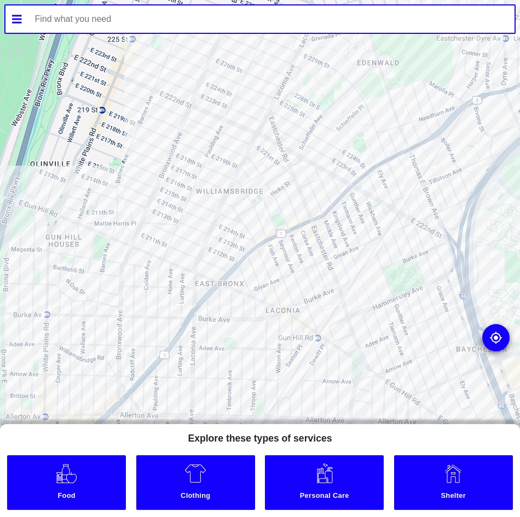
click at [167, 254] on div at bounding box center [260, 258] width 520 height 517
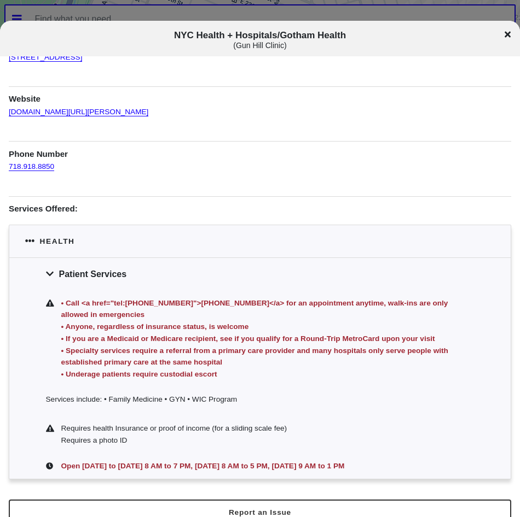
scroll to position [101, 0]
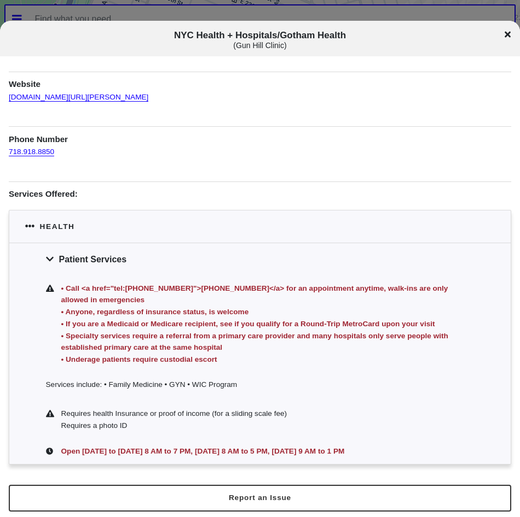
click at [509, 36] on icon at bounding box center [507, 34] width 6 height 6
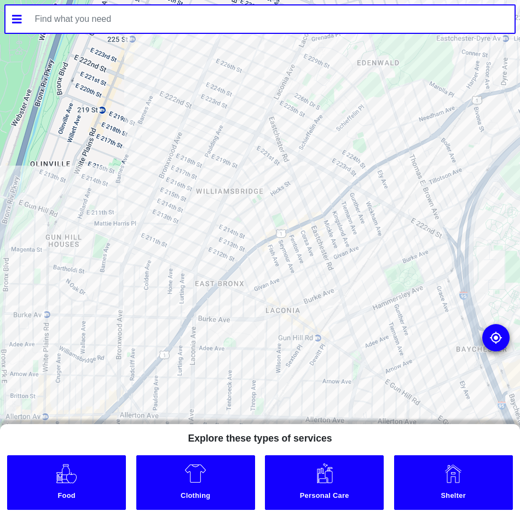
click at [145, 240] on div at bounding box center [260, 258] width 520 height 517
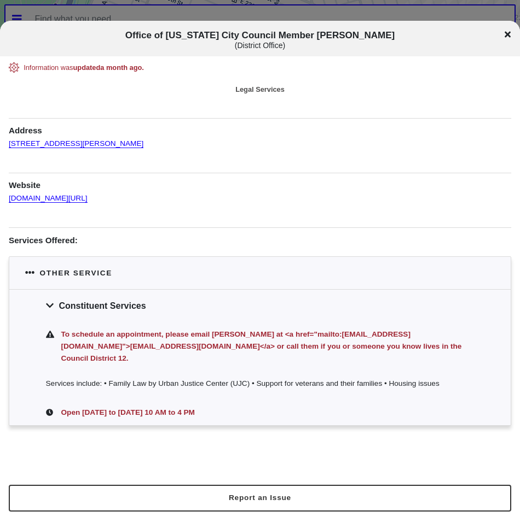
click at [505, 36] on icon at bounding box center [507, 34] width 6 height 6
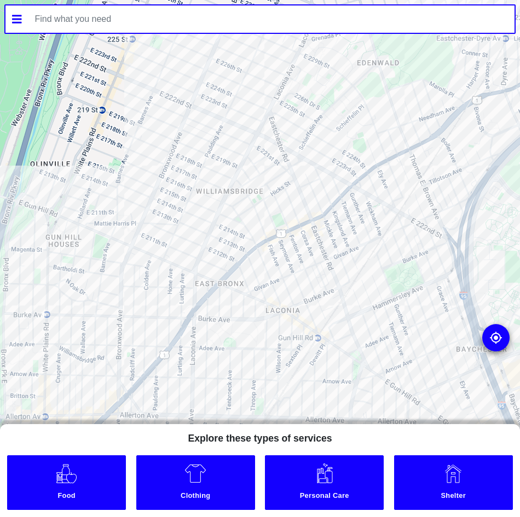
click at [174, 325] on div at bounding box center [260, 258] width 520 height 517
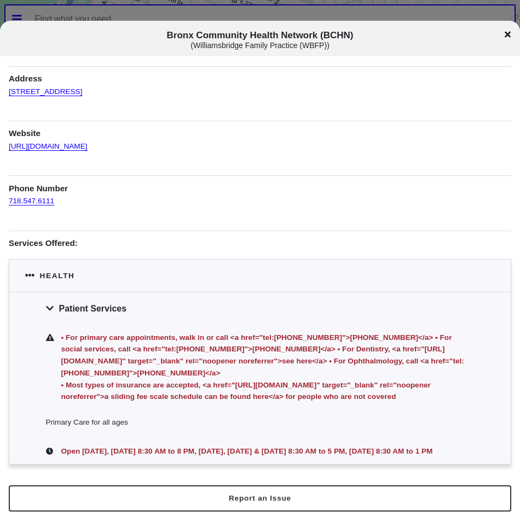
scroll to position [87, 0]
click at [507, 33] on icon at bounding box center [507, 34] width 6 height 9
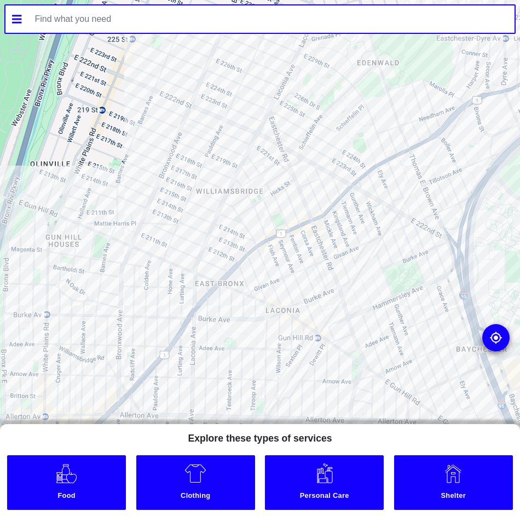
click at [107, 299] on div at bounding box center [260, 258] width 520 height 517
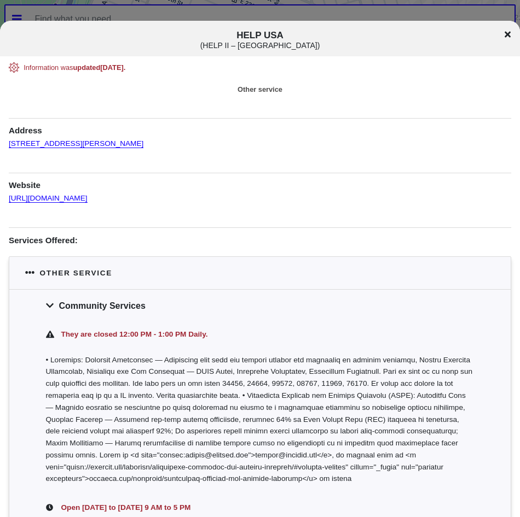
click at [272, 28] on div "HELP USA ( HELP II – [GEOGRAPHIC_DATA] )" at bounding box center [260, 39] width 520 height 36
click at [267, 39] on span "HELP USA ( HELP II – [GEOGRAPHIC_DATA] )" at bounding box center [259, 40] width 431 height 20
click at [264, 37] on span "HELP USA ( HELP II – [GEOGRAPHIC_DATA] )" at bounding box center [259, 40] width 431 height 20
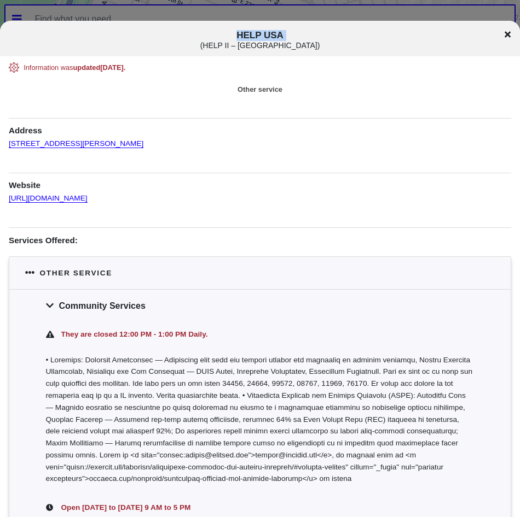
click at [264, 37] on span "HELP USA ( HELP II – [GEOGRAPHIC_DATA] )" at bounding box center [259, 40] width 431 height 20
click at [506, 35] on icon at bounding box center [507, 34] width 6 height 9
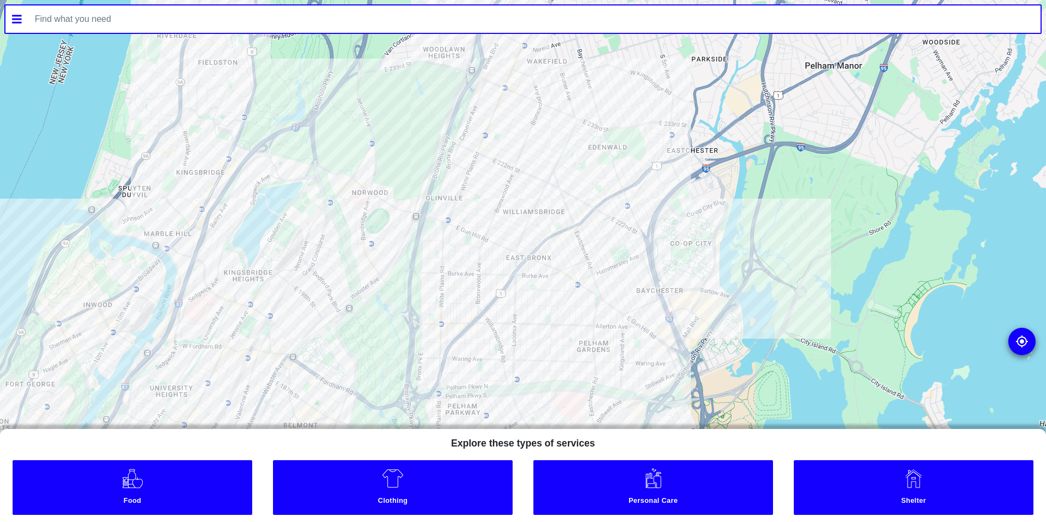
click at [667, 109] on div at bounding box center [523, 261] width 1046 height 522
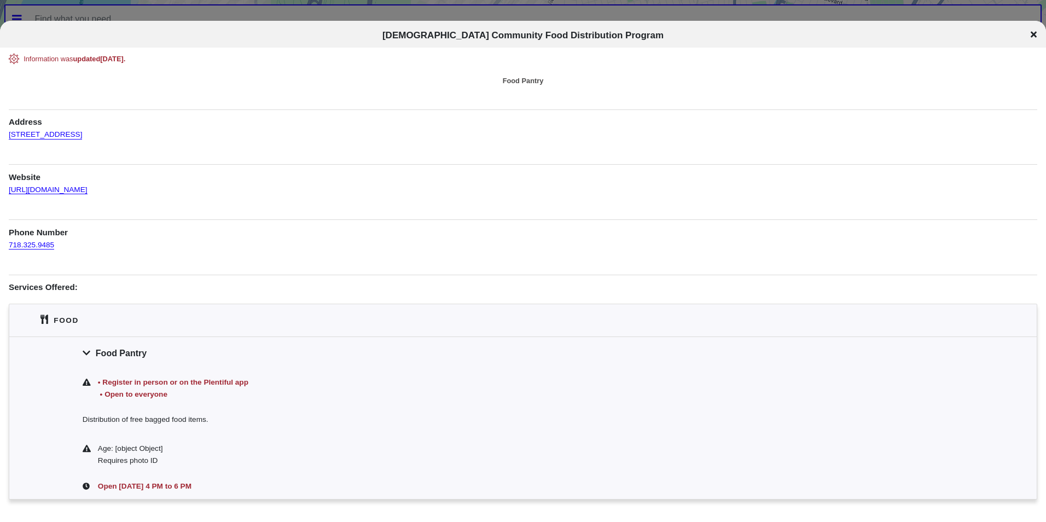
click at [615, 34] on span "[DEMOGRAPHIC_DATA] Community Food Distribution Program" at bounding box center [522, 35] width 281 height 10
copy div "[DEMOGRAPHIC_DATA] Community Food Distribution Program [DEMOGRAPHIC_DATA] Commu…"
click at [611, 25] on div "[DEMOGRAPHIC_DATA] Community Food Distribution Program" at bounding box center [523, 34] width 1046 height 26
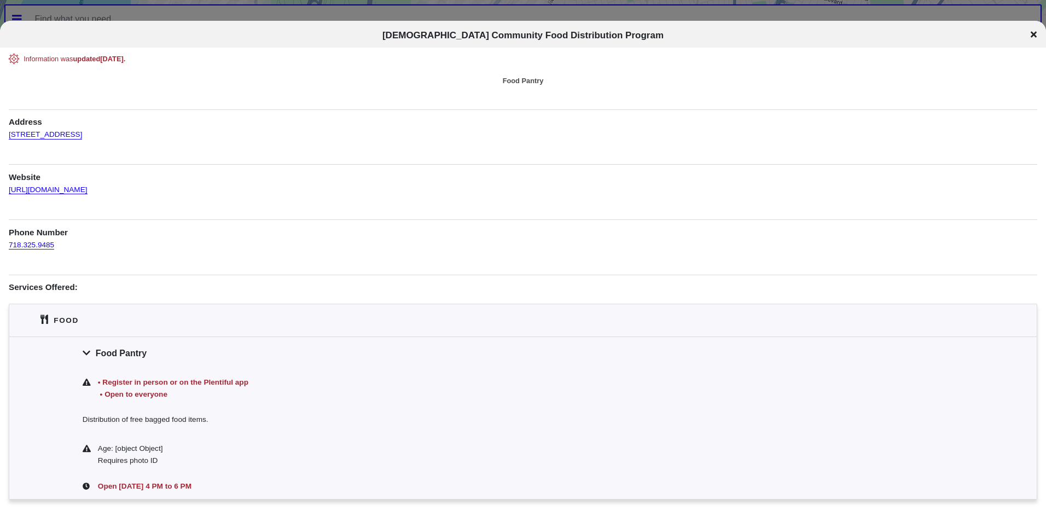
drag, startPoint x: 74, startPoint y: 129, endPoint x: 6, endPoint y: 129, distance: 68.4
click at [6, 129] on div "Information was updated [DATE] . Food Pantry Address [STREET_ADDRESS] Website […" at bounding box center [523, 298] width 1046 height 489
drag, startPoint x: 6, startPoint y: 129, endPoint x: 26, endPoint y: 140, distance: 23.3
drag, startPoint x: 271, startPoint y: 137, endPoint x: 254, endPoint y: 113, distance: 29.8
click at [271, 137] on div "Information was updated [DATE] . Food Pantry Address [STREET_ADDRESS] Website […" at bounding box center [523, 298] width 1028 height 489
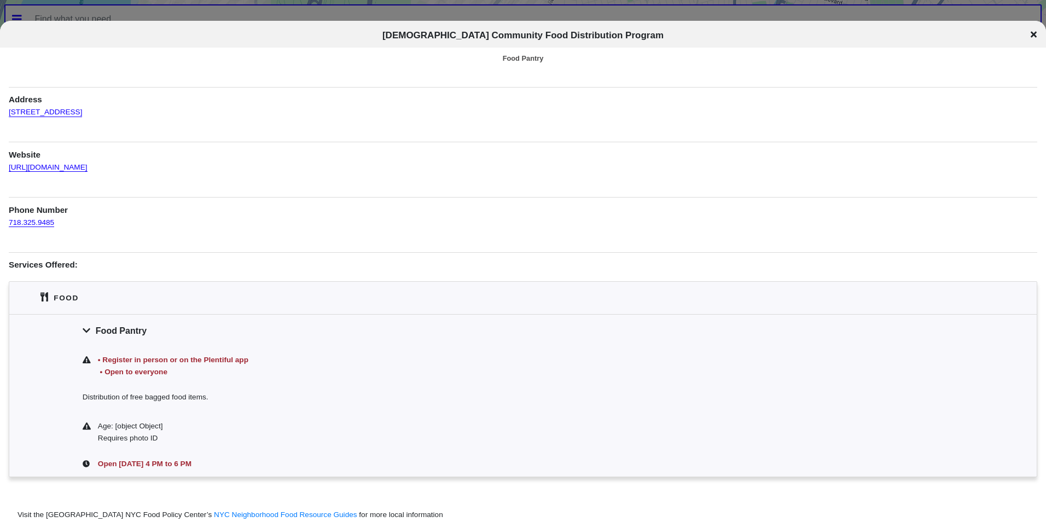
scroll to position [55, 0]
